Goal: Find specific page/section: Find specific page/section

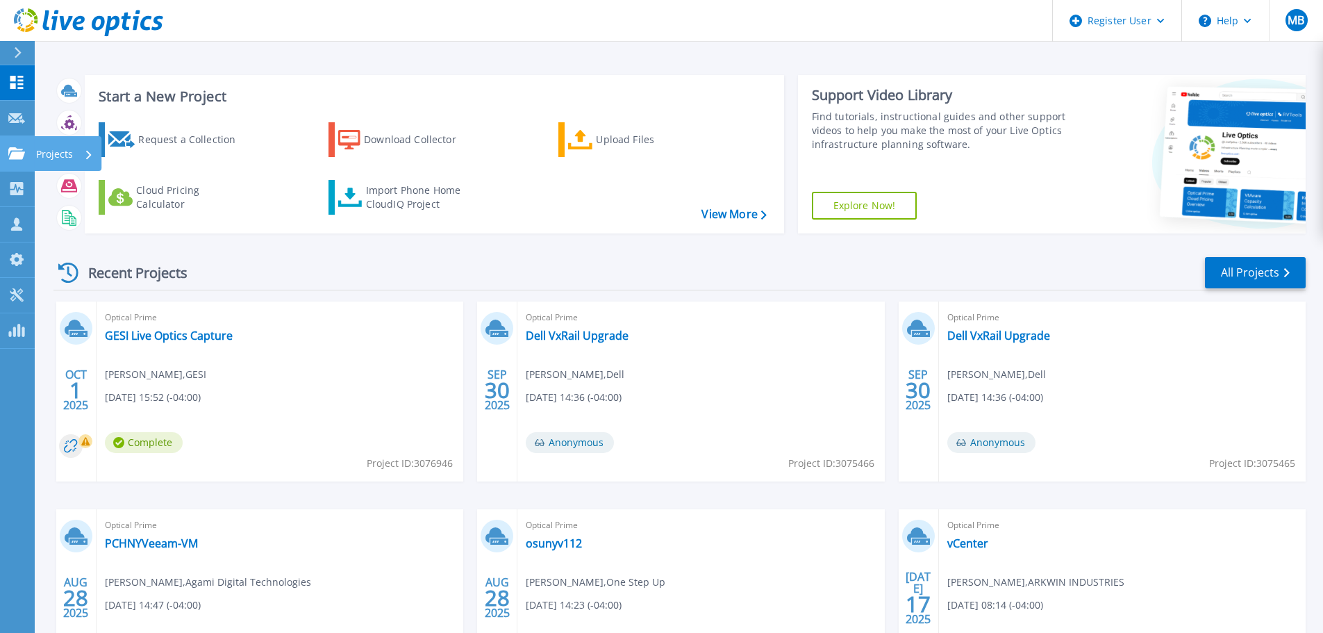
click at [47, 156] on p "Projects" at bounding box center [54, 154] width 37 height 36
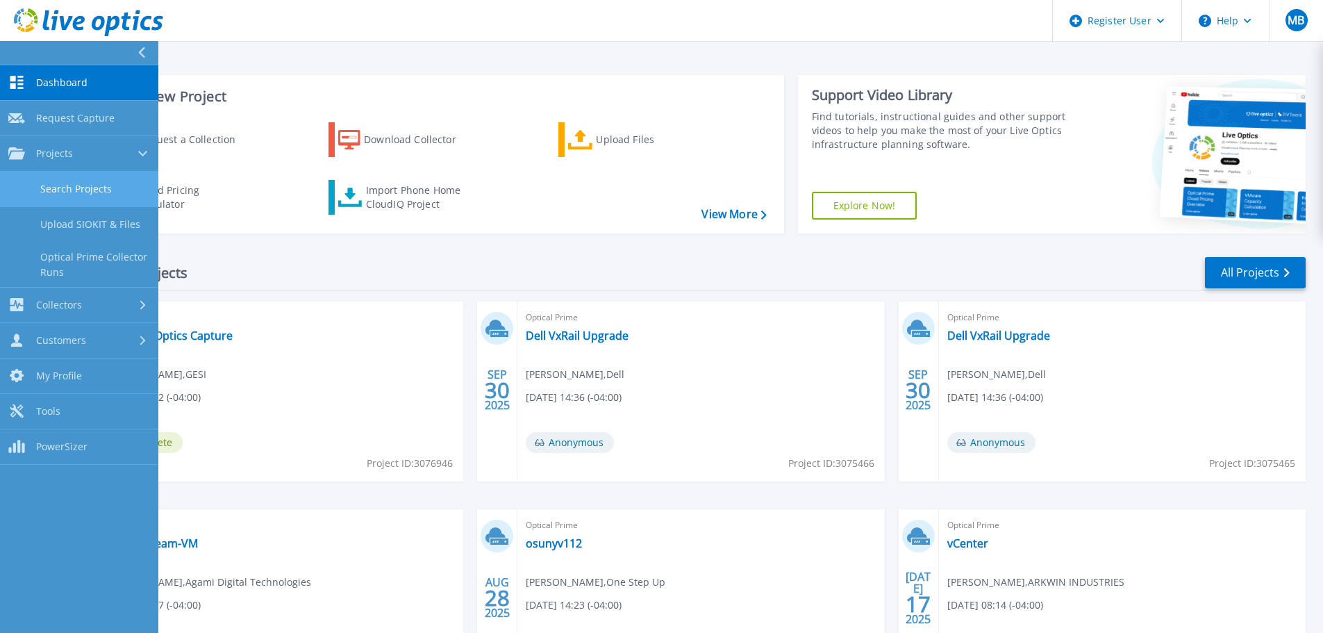
click at [103, 182] on link "Search Projects" at bounding box center [79, 189] width 158 height 35
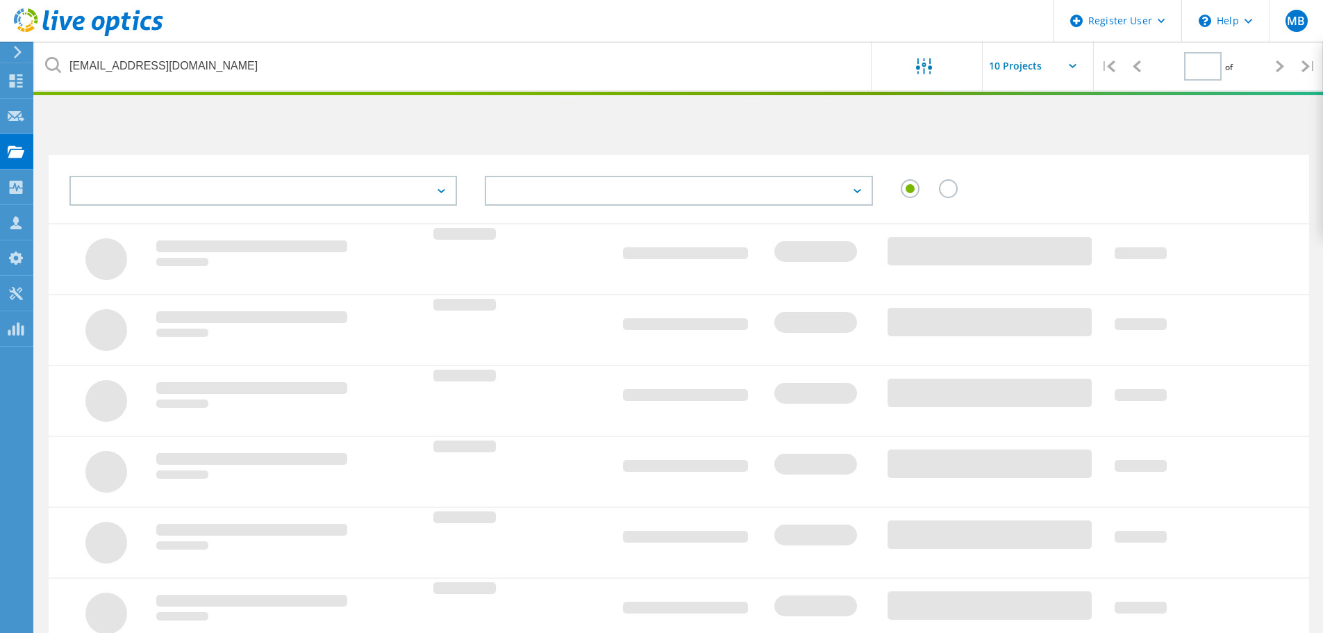
type input "1"
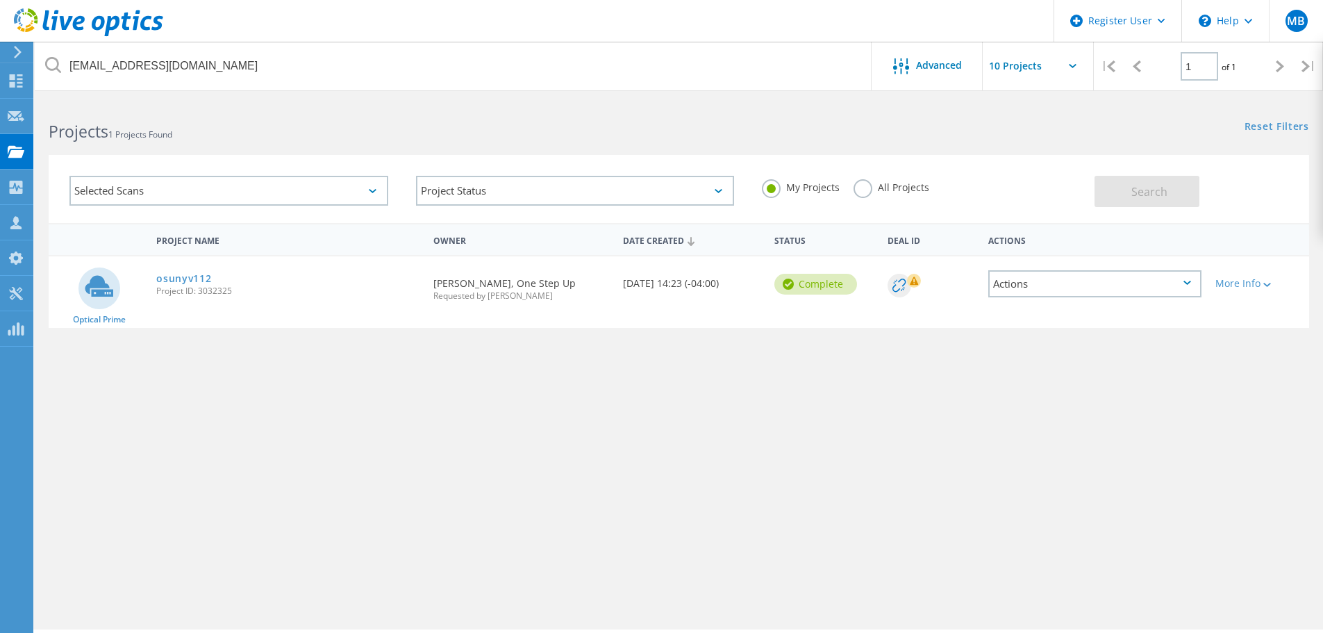
click at [897, 189] on label "All Projects" at bounding box center [892, 185] width 76 height 13
click at [0, 0] on input "All Projects" at bounding box center [0, 0] width 0 height 0
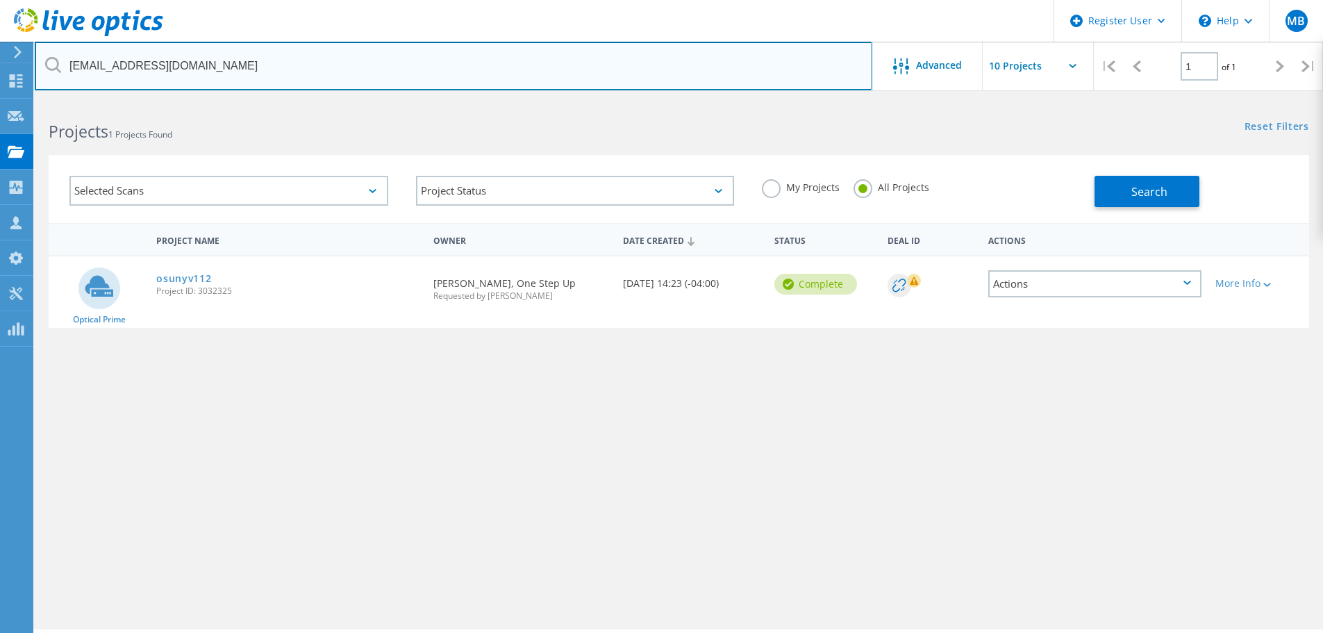
drag, startPoint x: 252, startPoint y: 65, endPoint x: -15, endPoint y: 65, distance: 267.4
click at [0, 65] on html "Register User \n Help Explore Helpful Articles Contact Support MB Dell User Mat…" at bounding box center [661, 335] width 1323 height 671
paste input "praski@eastsideenterprise"
type input "[EMAIL_ADDRESS][DOMAIN_NAME]"
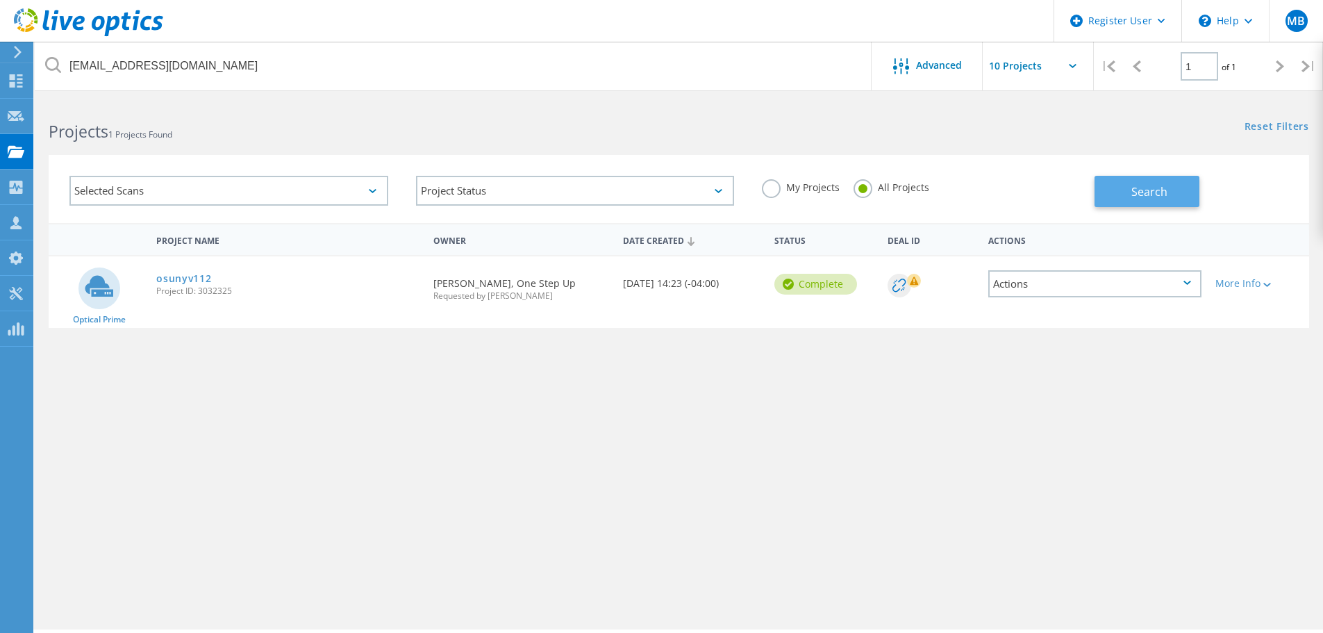
click at [1114, 194] on button "Search" at bounding box center [1147, 191] width 105 height 31
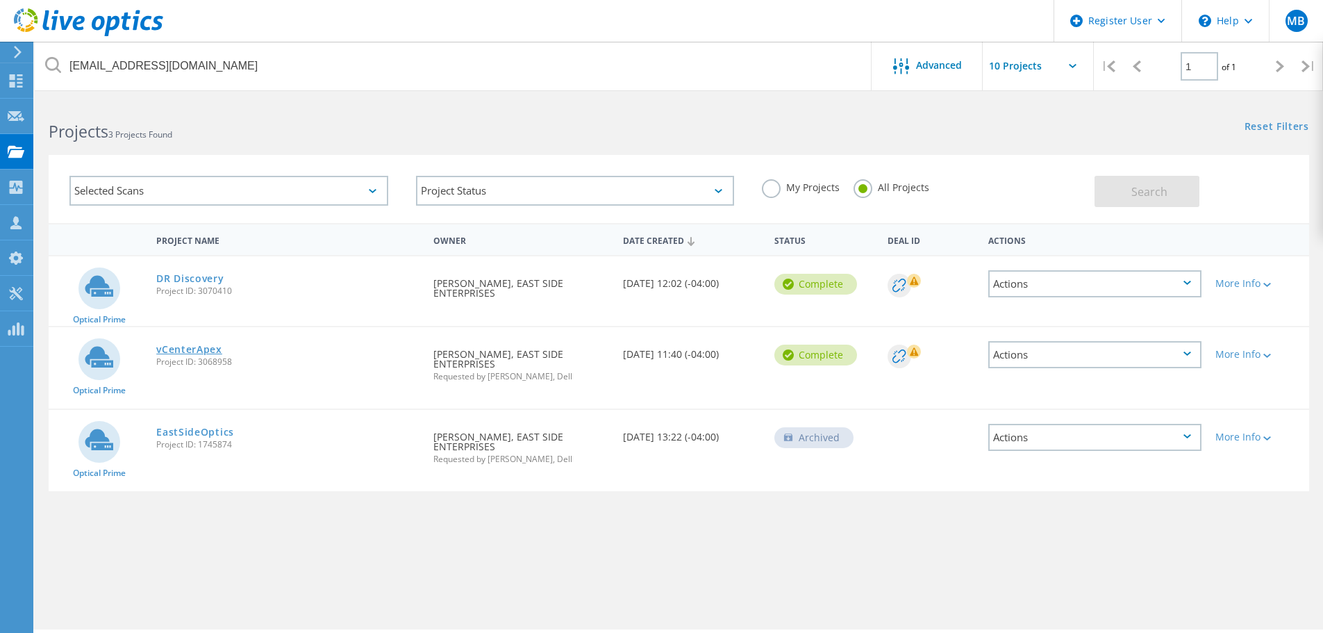
click at [197, 347] on link "vCenterApex" at bounding box center [189, 350] width 66 height 10
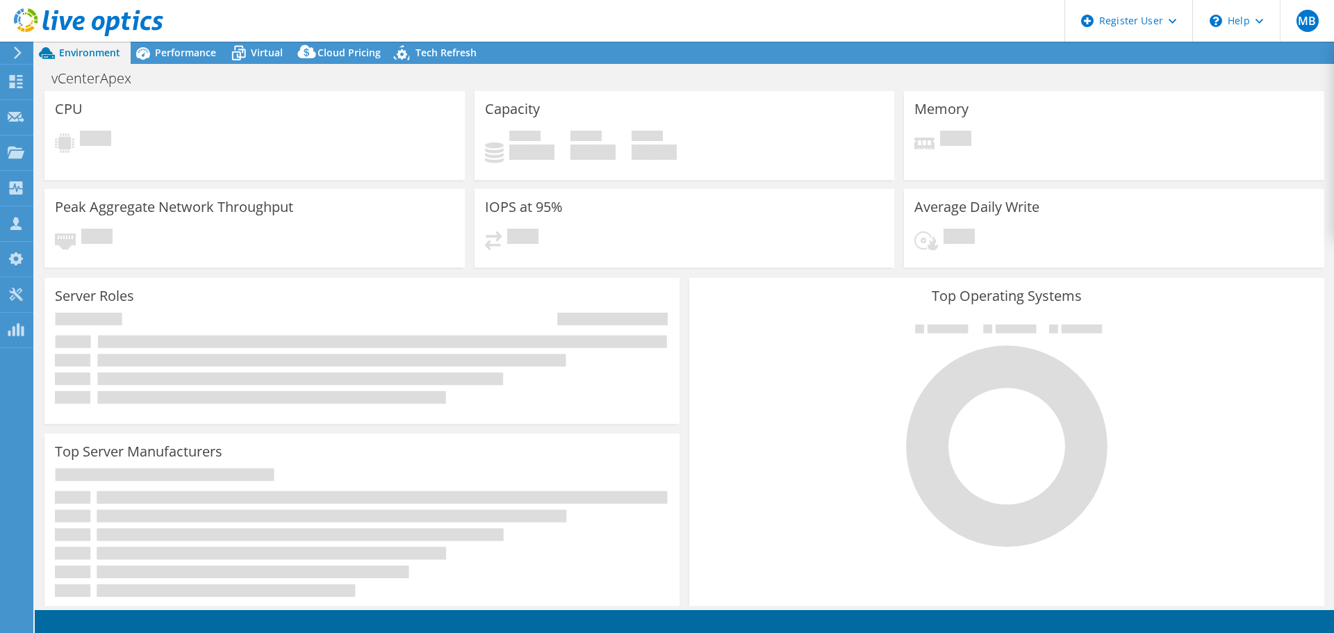
select select "USD"
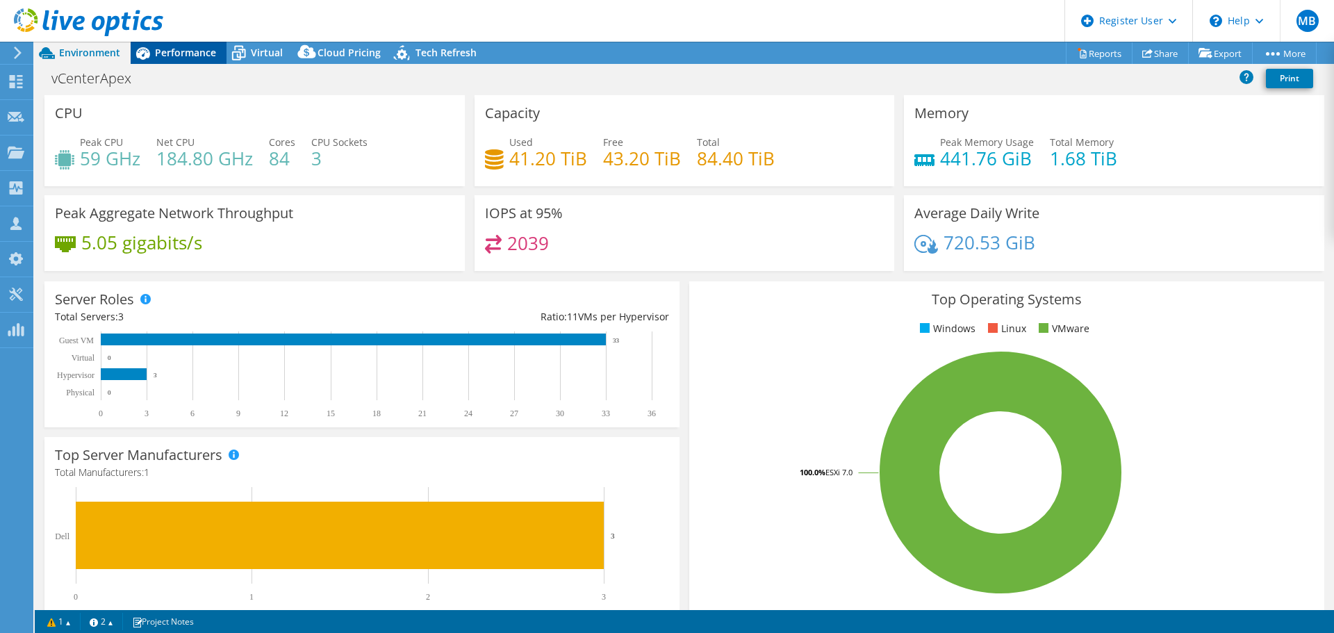
click at [197, 53] on span "Performance" at bounding box center [185, 52] width 61 height 13
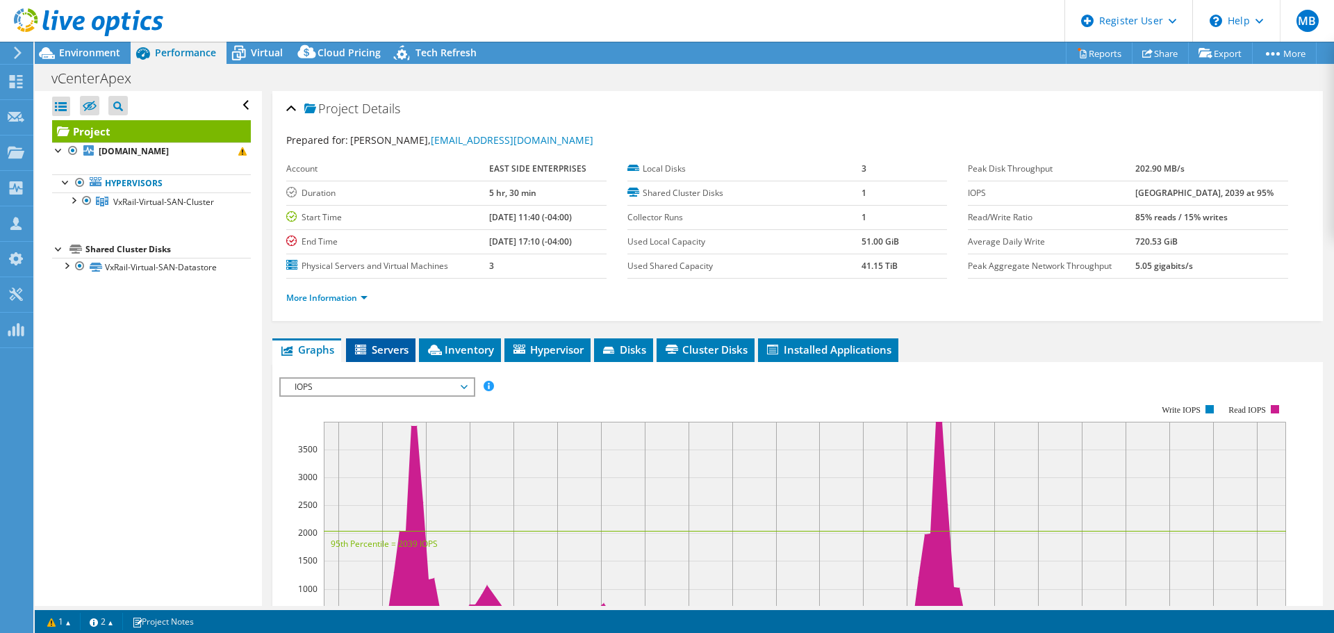
click at [385, 340] on li "Servers" at bounding box center [380, 350] width 69 height 24
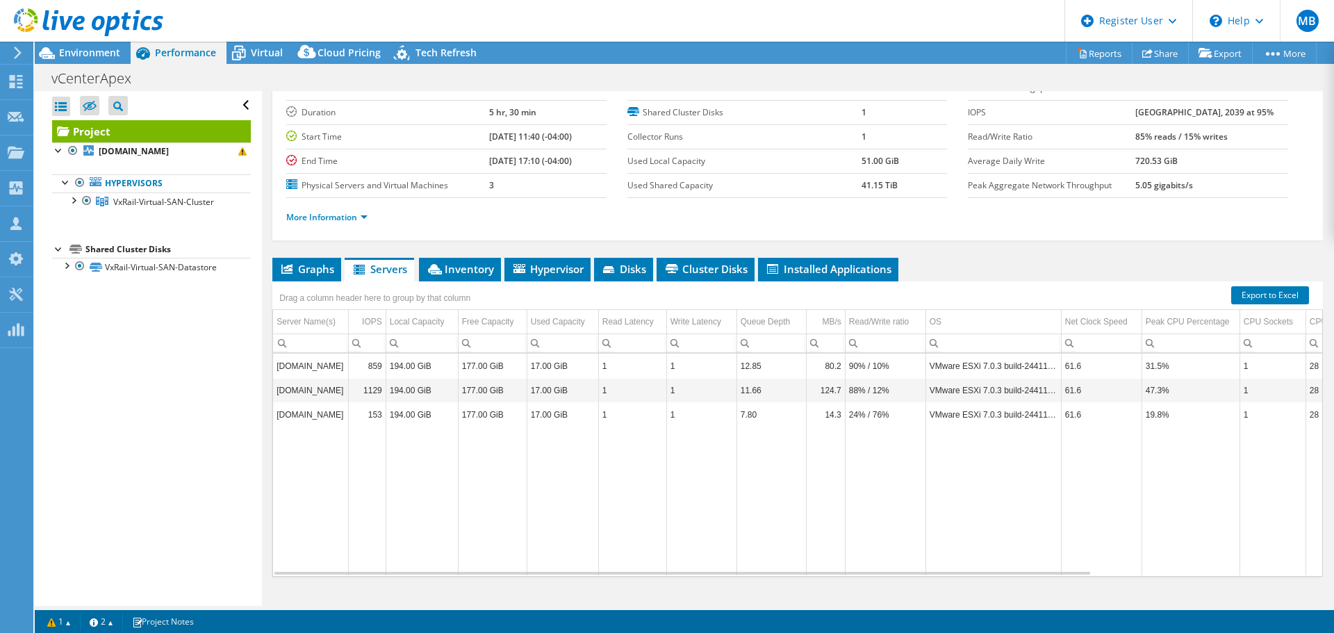
scroll to position [83, 0]
